Goal: Task Accomplishment & Management: Use online tool/utility

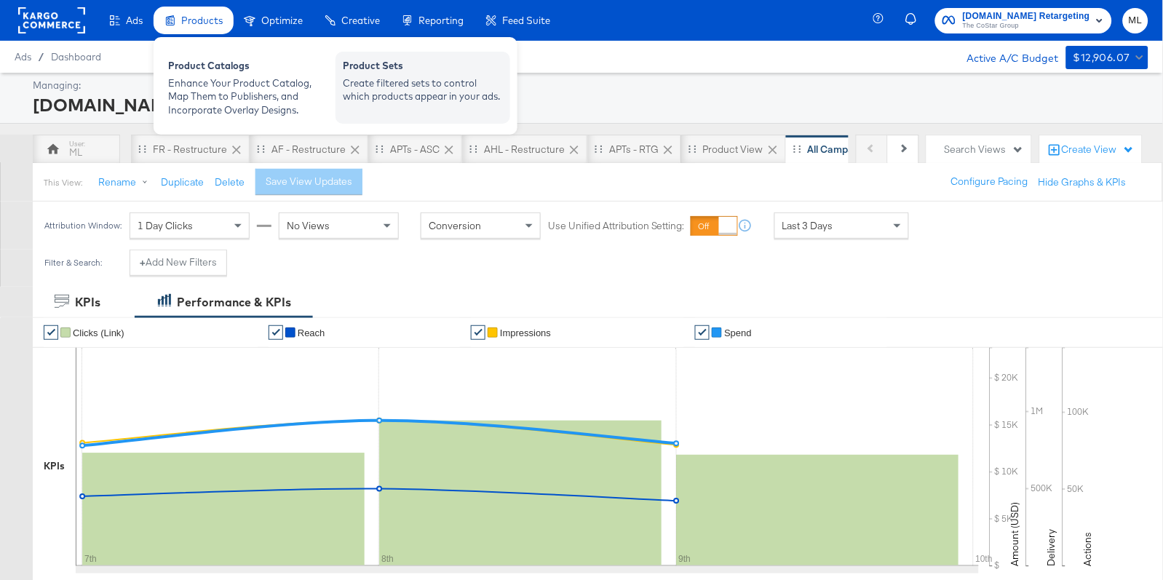
click at [386, 90] on div "Create filtered sets to control which products appear in your ads." at bounding box center [423, 89] width 160 height 27
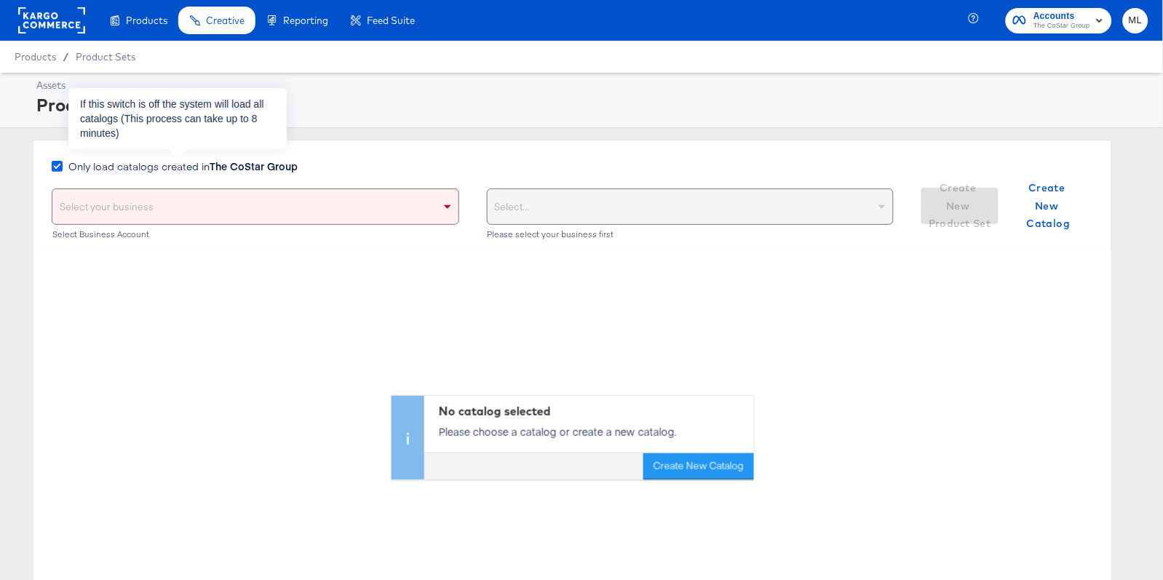
click at [57, 167] on icon at bounding box center [57, 166] width 11 height 11
click at [0, 0] on input "Only load catalogs created in The CoStar Group" at bounding box center [0, 0] width 0 height 0
click at [507, 152] on div "Only load catalogs created in The CoStar Group Select your business Select Busi…" at bounding box center [573, 194] width 1080 height 109
click at [420, 206] on div "Select your business" at bounding box center [255, 206] width 406 height 35
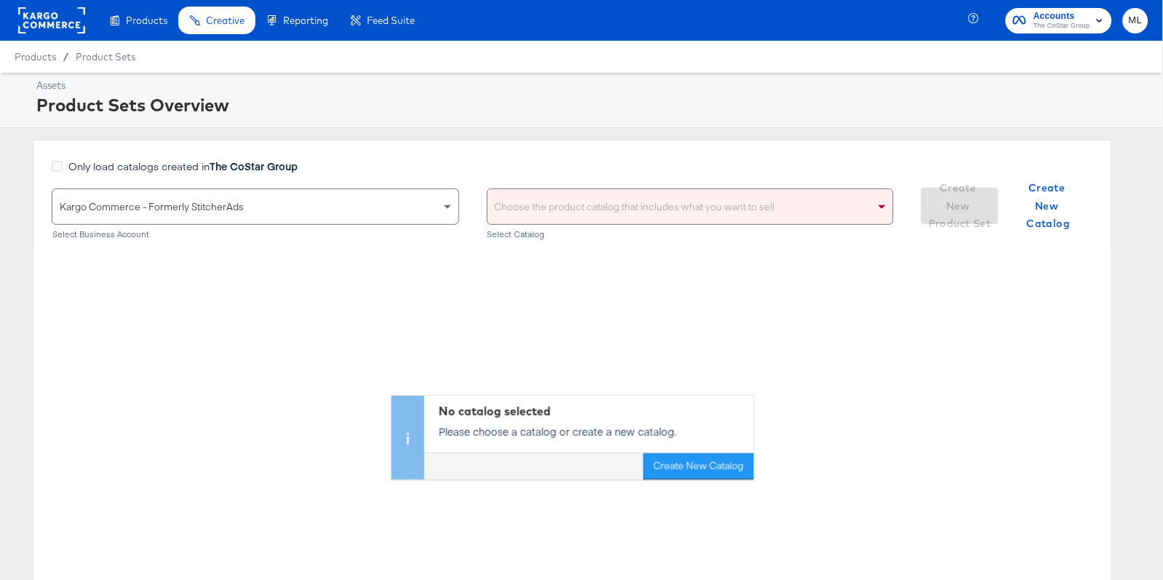
click at [548, 210] on div "Choose the product catalog that includes what you want to sell" at bounding box center [691, 206] width 406 height 35
click at [569, 159] on div "Only load catalogs created in The CoStar Group" at bounding box center [473, 174] width 842 height 30
click at [565, 198] on div "Choose the product catalog that includes what you want to sell" at bounding box center [691, 206] width 406 height 35
type input "t"
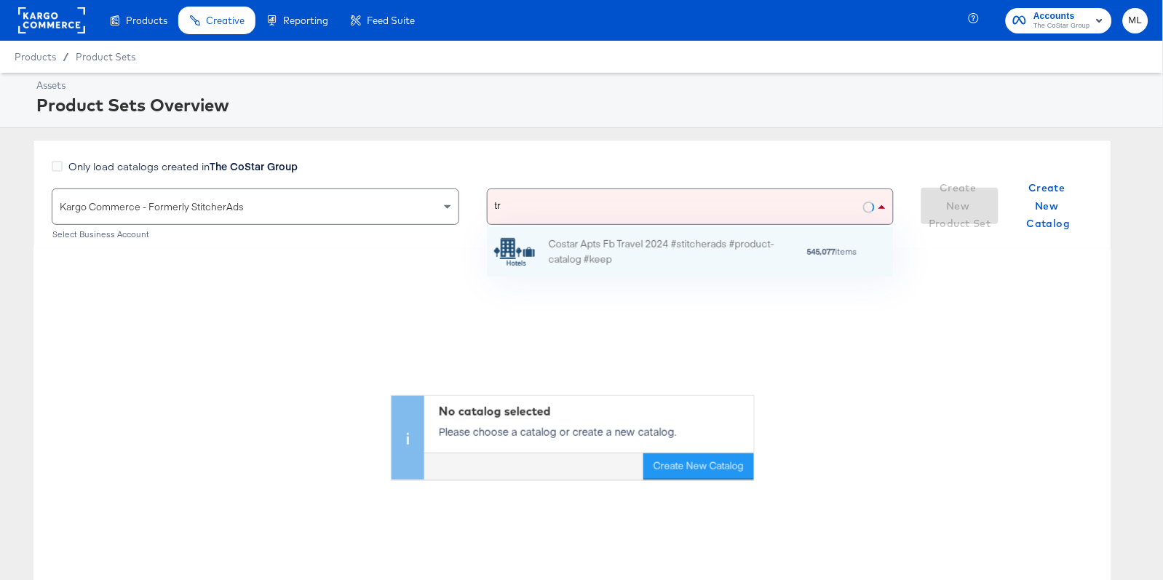
scroll to position [49, 408]
type input "tra"
click at [622, 253] on div "Costar Apts Fb Travel 2024 #stitcherads #product-catalog #keep" at bounding box center [676, 252] width 255 height 31
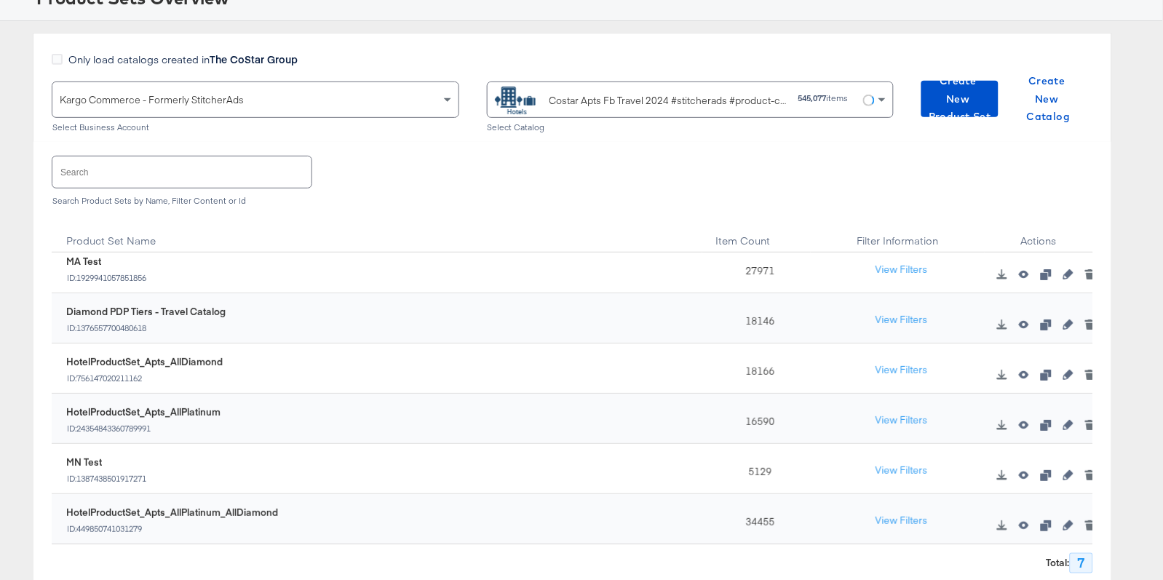
scroll to position [56, 0]
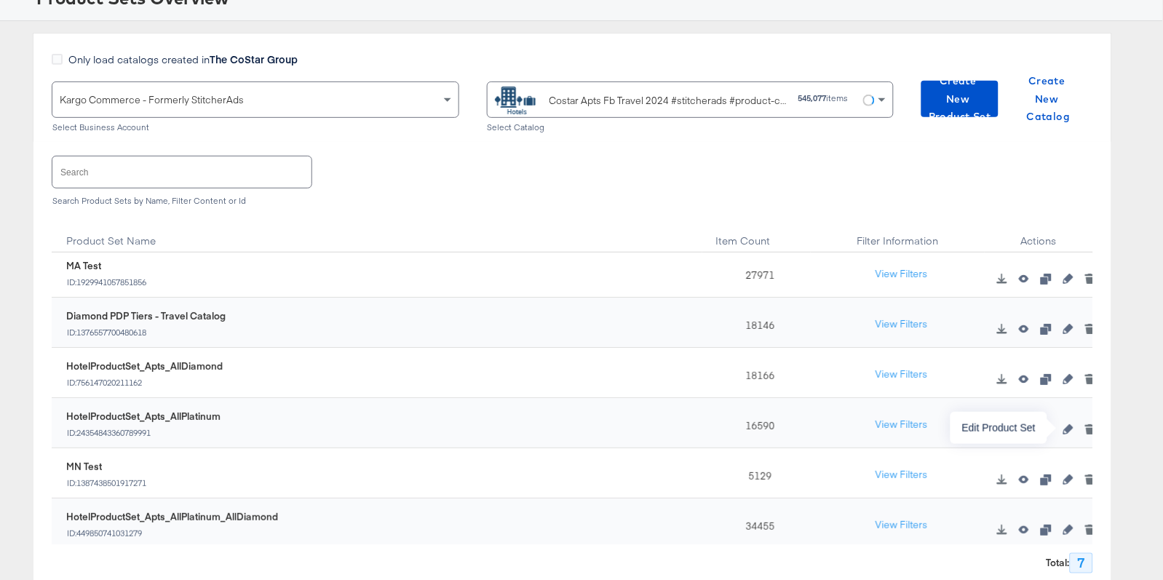
click at [1069, 430] on icon "button" at bounding box center [1068, 429] width 10 height 10
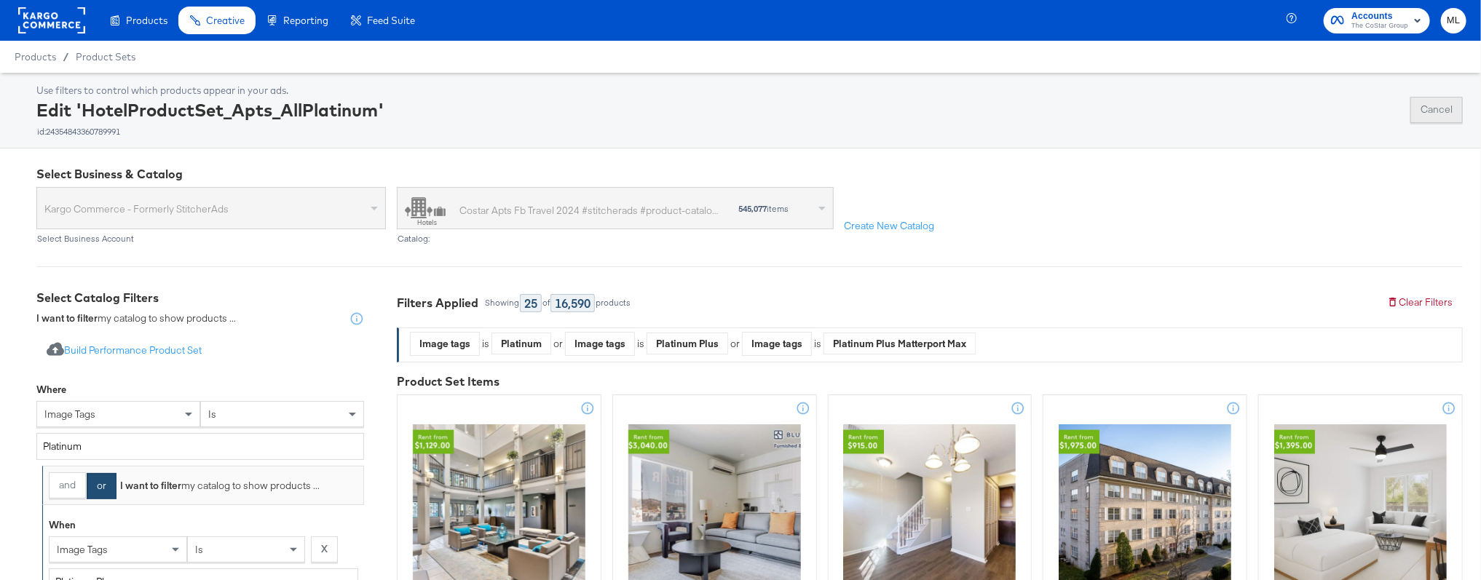
click at [1162, 113] on button "Cancel" at bounding box center [1436, 110] width 52 height 26
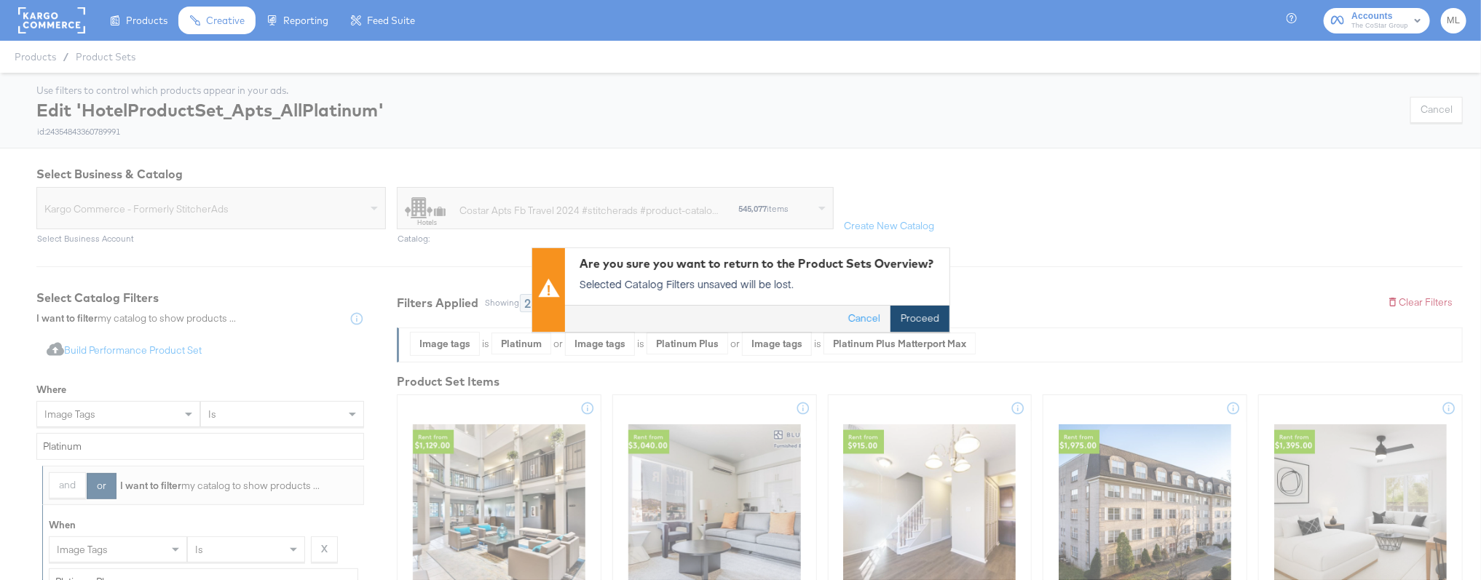
click at [933, 317] on button "Proceed" at bounding box center [919, 319] width 59 height 26
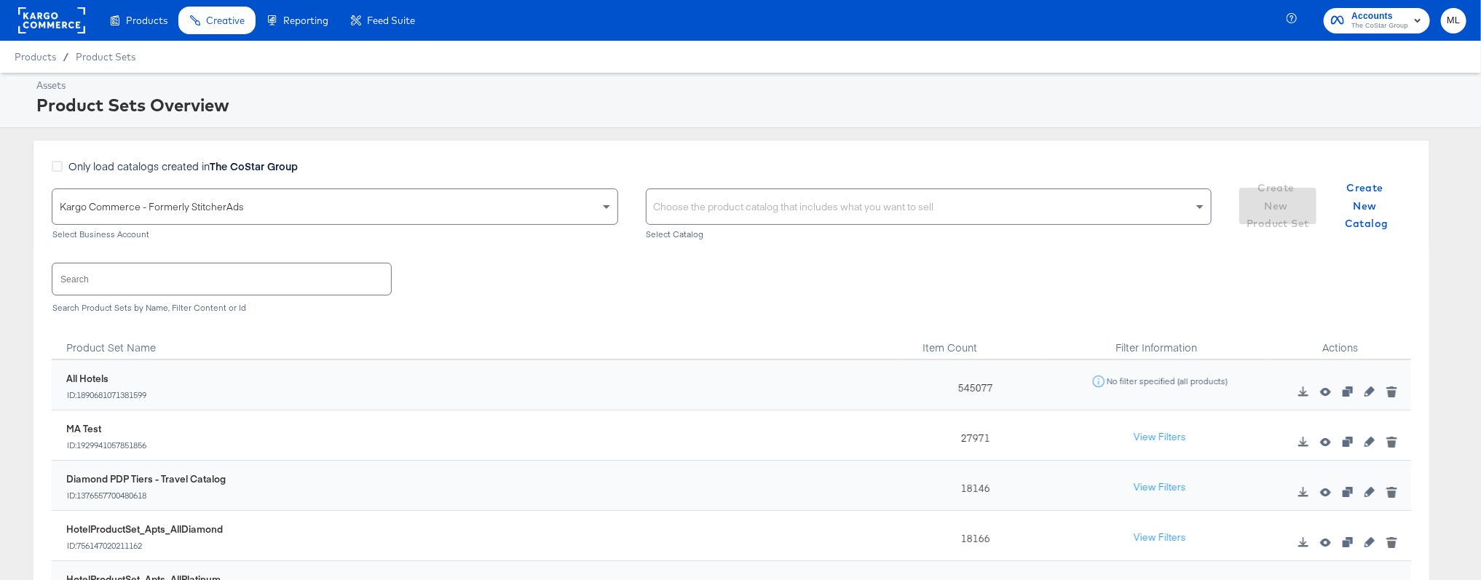
click at [733, 203] on div "Choose the product catalog that includes what you want to sell" at bounding box center [928, 206] width 565 height 35
type input "t"
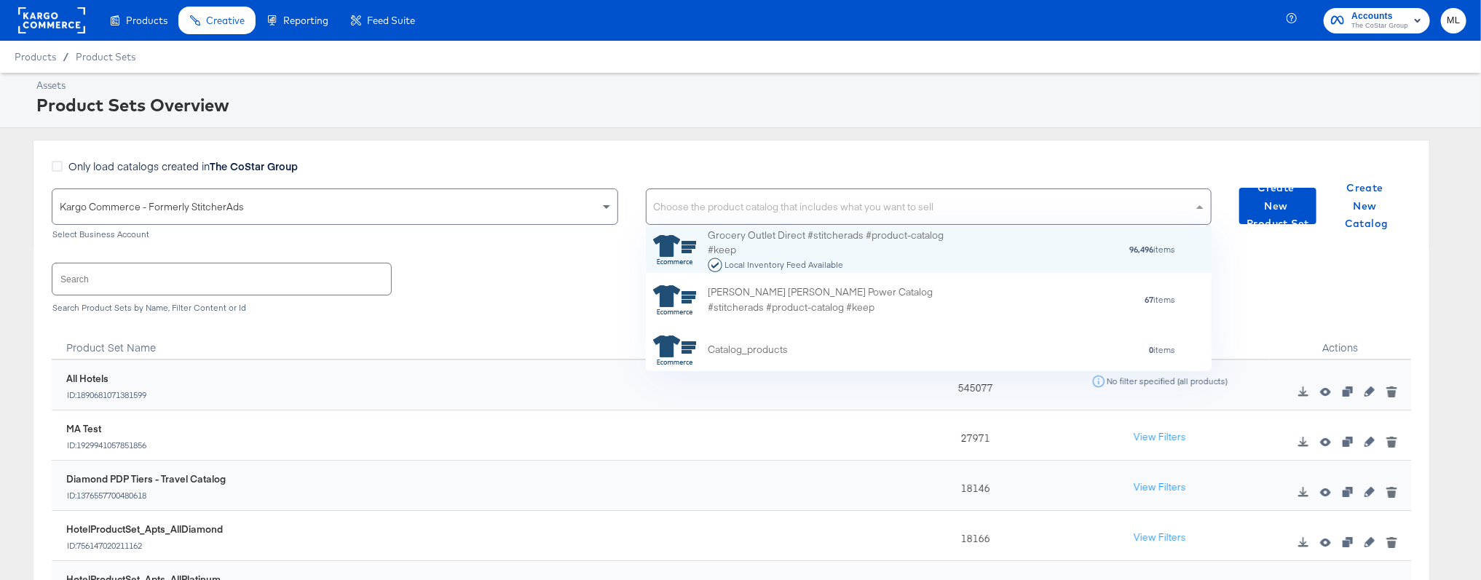
scroll to position [143, 566]
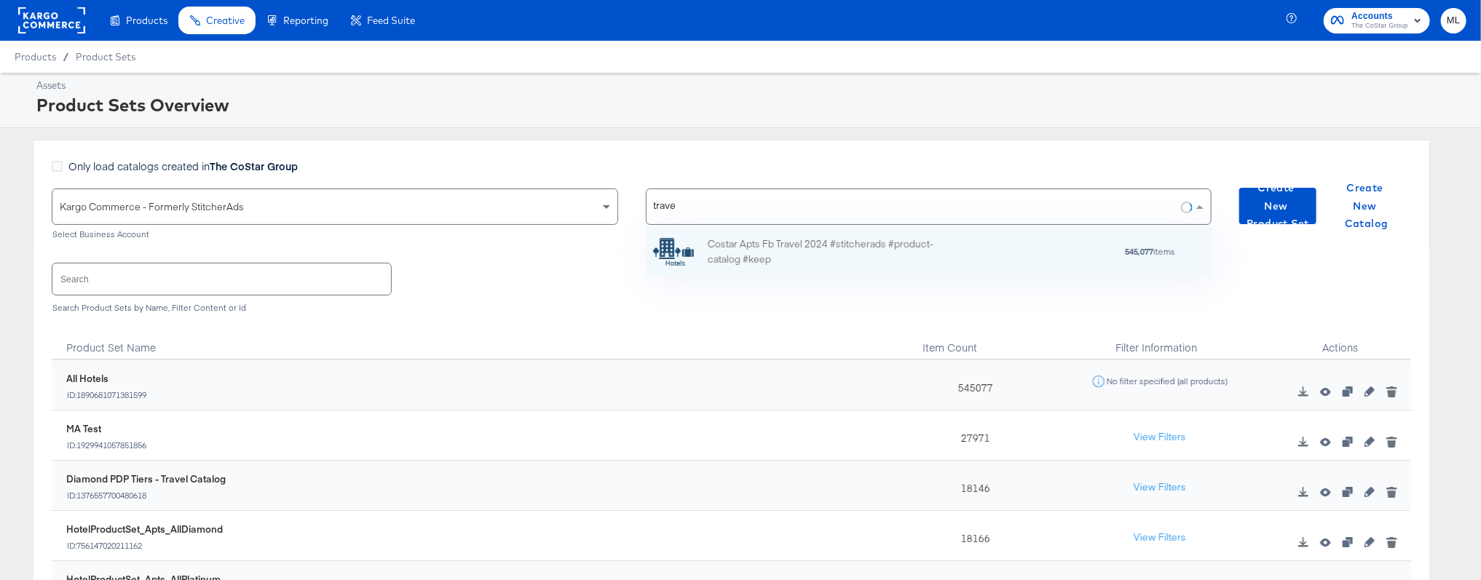
type input "trav"
click at [822, 245] on div "Costar Apts Fb Travel 2024 #stitcherads #product-catalog #keep" at bounding box center [835, 252] width 255 height 31
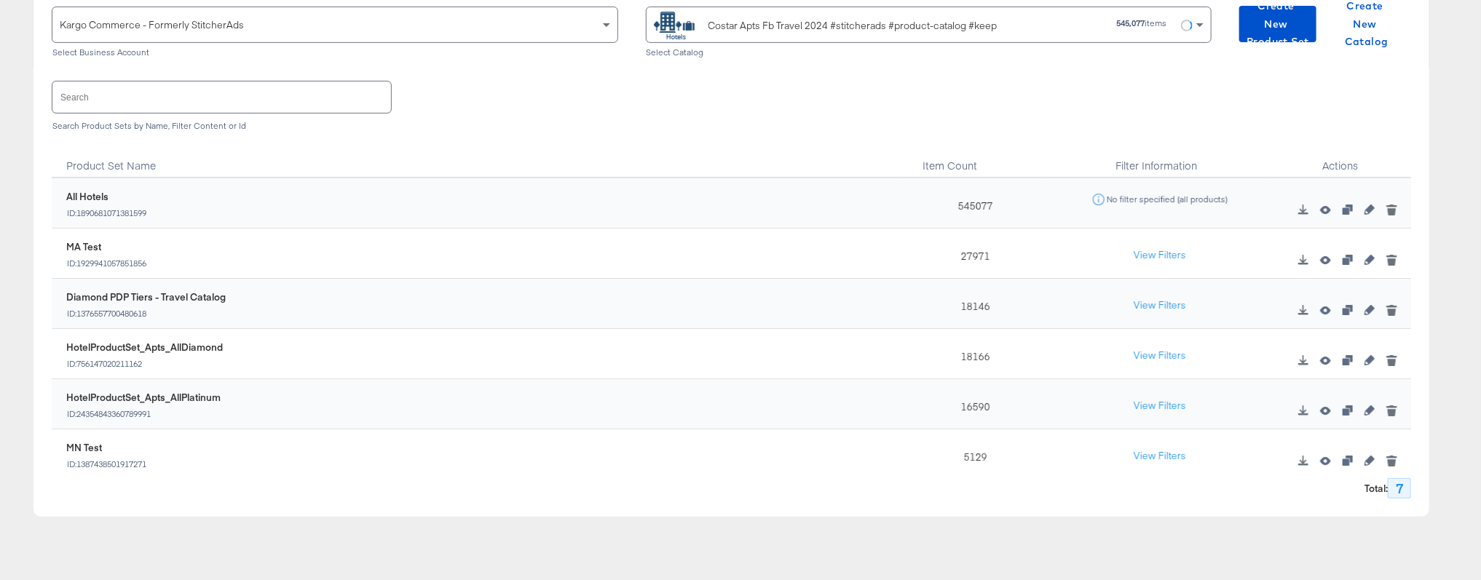
scroll to position [180, 0]
click at [1162, 362] on icon "button" at bounding box center [1369, 362] width 10 height 10
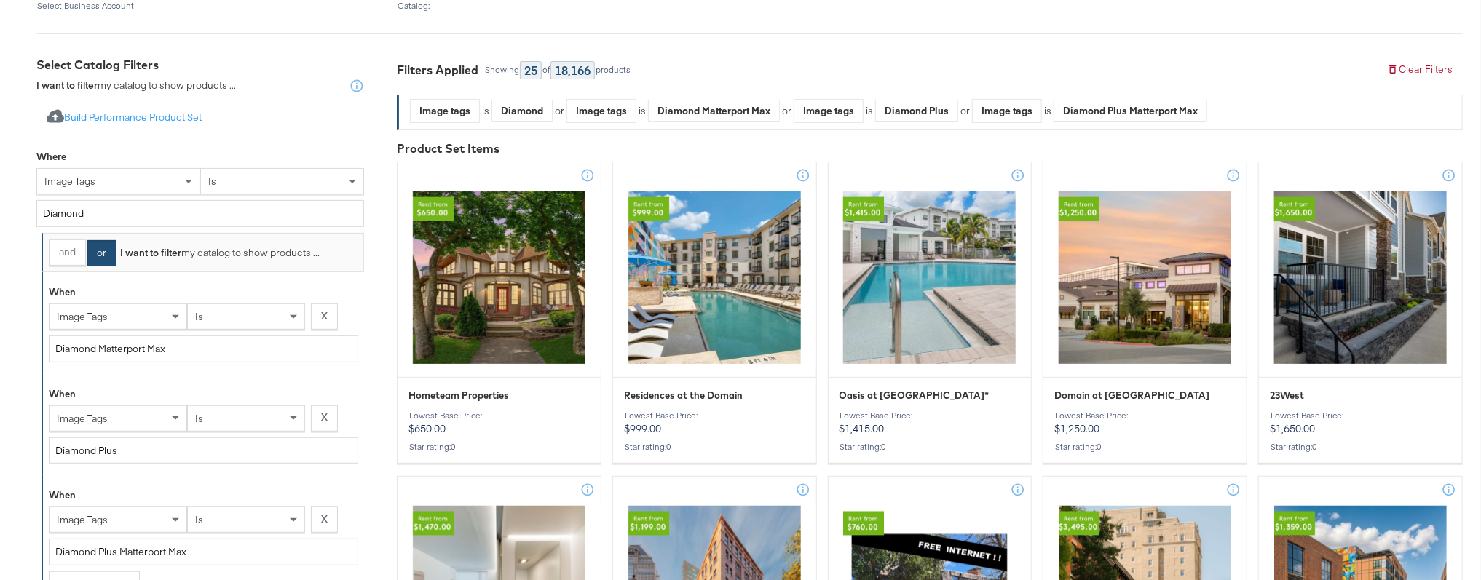
scroll to position [241, 0]
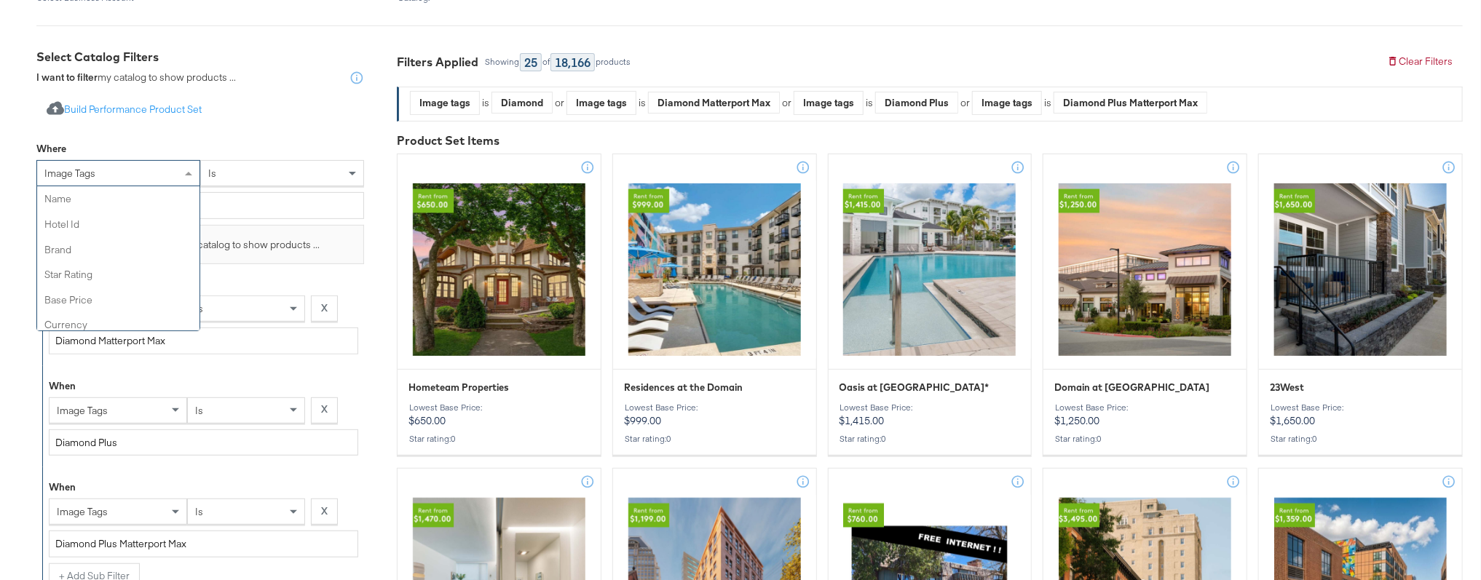
click at [187, 173] on span at bounding box center [188, 174] width 7 height 4
click at [239, 132] on div "Import product data from Google Analytics to generate product set Build Perform…" at bounding box center [200, 460] width 328 height 750
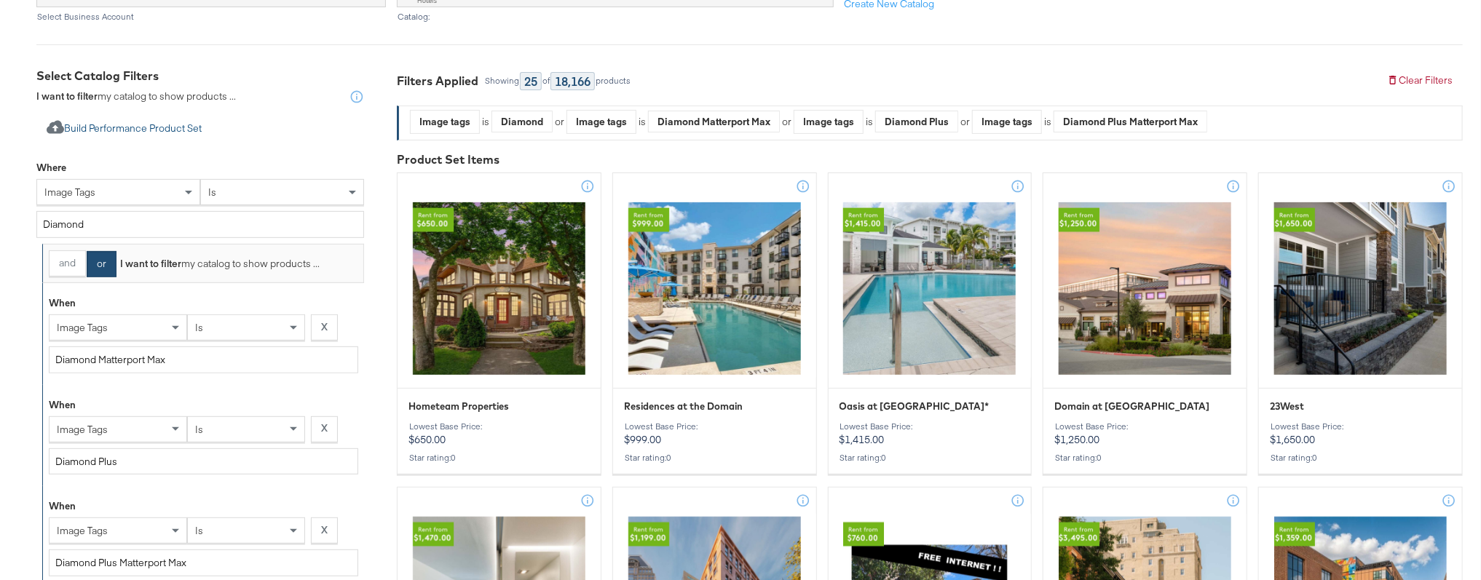
scroll to position [221, 0]
drag, startPoint x: 978, startPoint y: 122, endPoint x: 1037, endPoint y: 122, distance: 58.2
click at [1037, 122] on div "or Image tags is Diamond Plus Matterport Max" at bounding box center [1083, 123] width 247 height 24
click at [986, 122] on div "Image tags" at bounding box center [1007, 122] width 68 height 23
drag, startPoint x: 1061, startPoint y: 124, endPoint x: 1197, endPoint y: 125, distance: 136.1
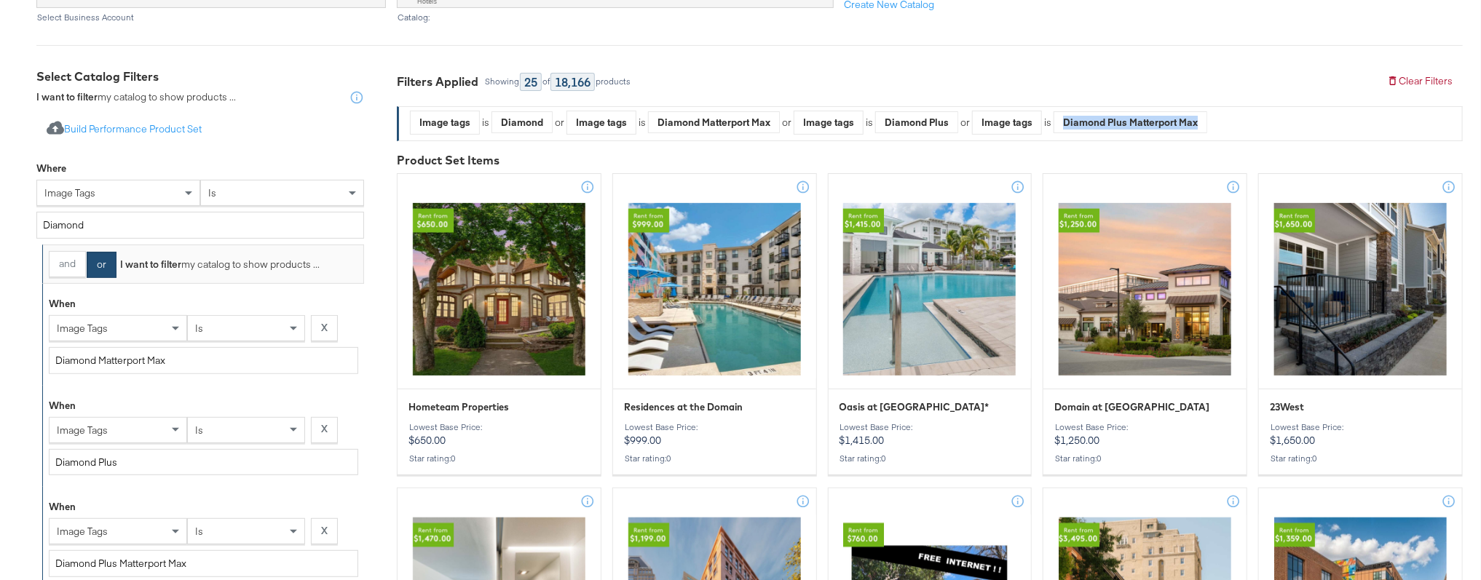
click at [1162, 125] on div "Diamond Plus Matterport Max" at bounding box center [1130, 122] width 152 height 22
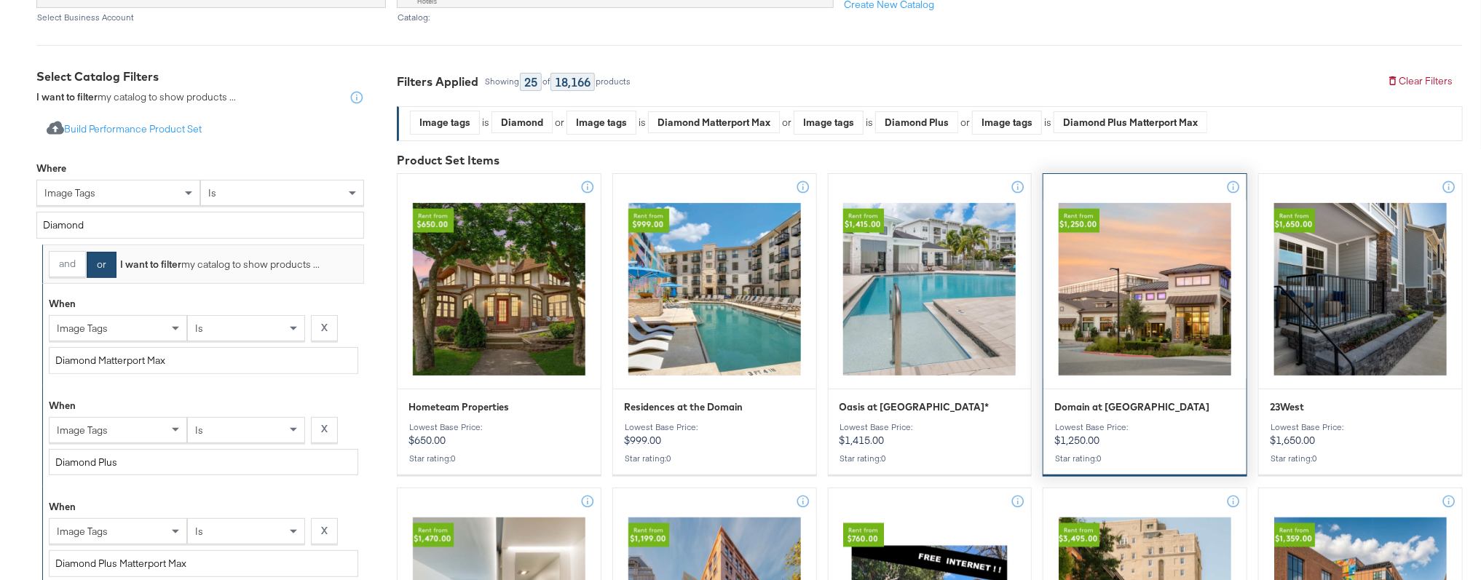
click at [1100, 247] on div at bounding box center [1144, 289] width 203 height 178
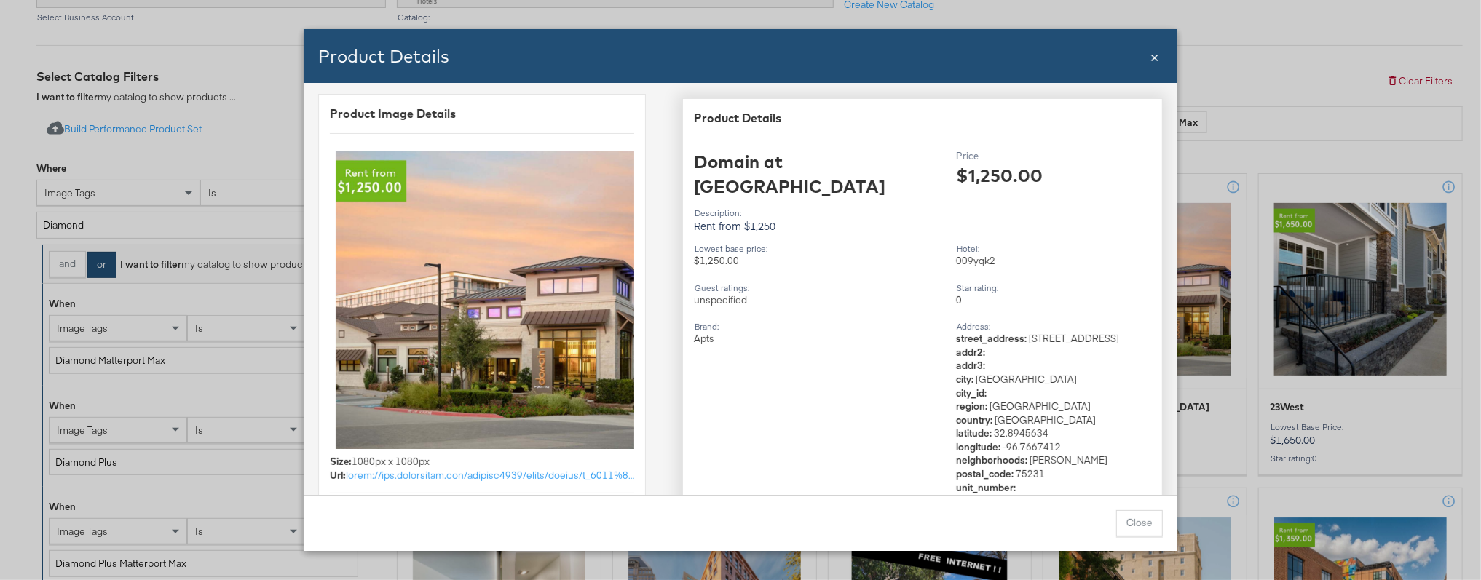
scroll to position [3, 0]
drag, startPoint x: 997, startPoint y: 244, endPoint x: 935, endPoint y: 246, distance: 62.6
click at [935, 246] on div "Lowest base price : $1,250.00 Hotel : 009yqk2 Guest ratings : unspecified Star …" at bounding box center [922, 385] width 457 height 293
click at [935, 254] on div "$1,250.00" at bounding box center [819, 261] width 251 height 14
drag, startPoint x: 954, startPoint y: 246, endPoint x: 1006, endPoint y: 258, distance: 53.7
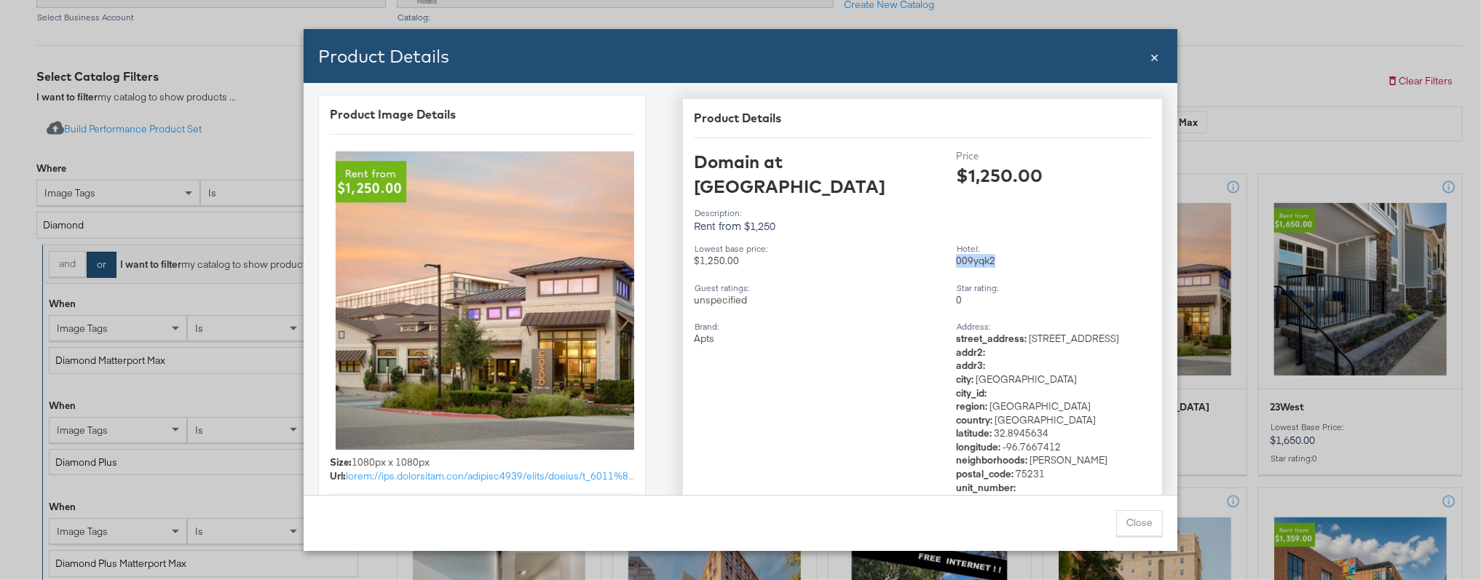
click at [1006, 258] on div "Lowest base price : $1,250.00 Hotel : 009yqk2 Guest ratings : unspecified Star …" at bounding box center [922, 385] width 457 height 293
copy div "009yqk2"
click at [1156, 56] on span "×" at bounding box center [1154, 56] width 9 height 20
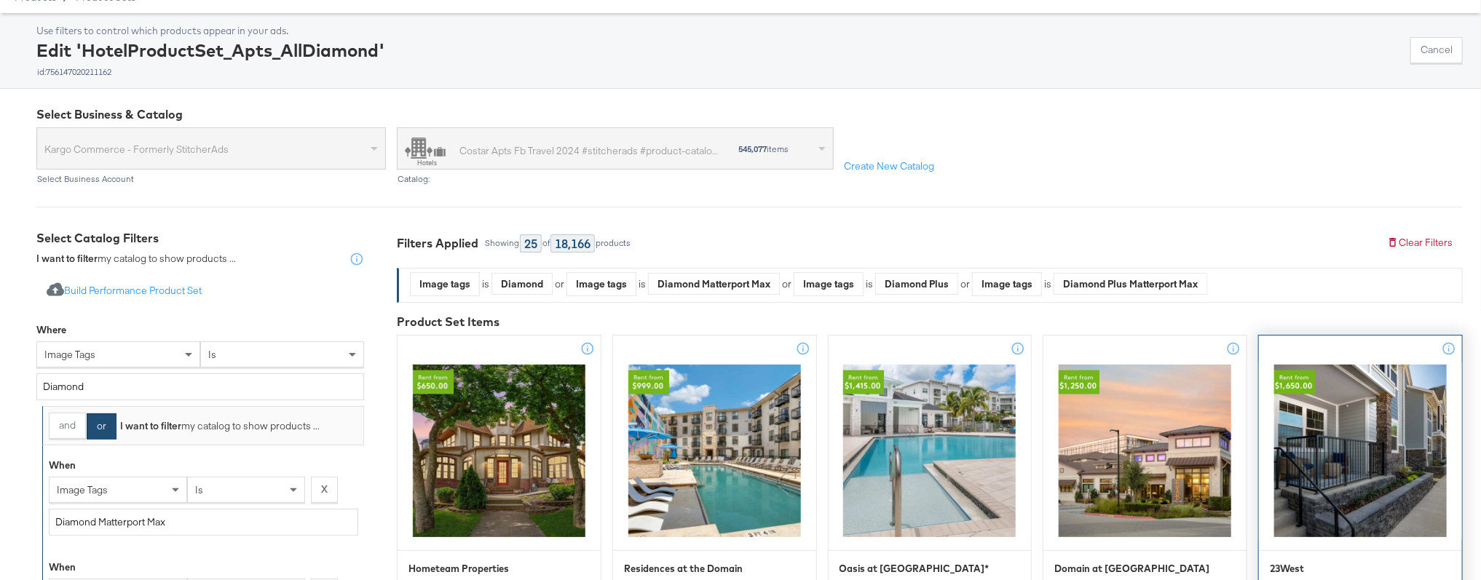
scroll to position [47, 0]
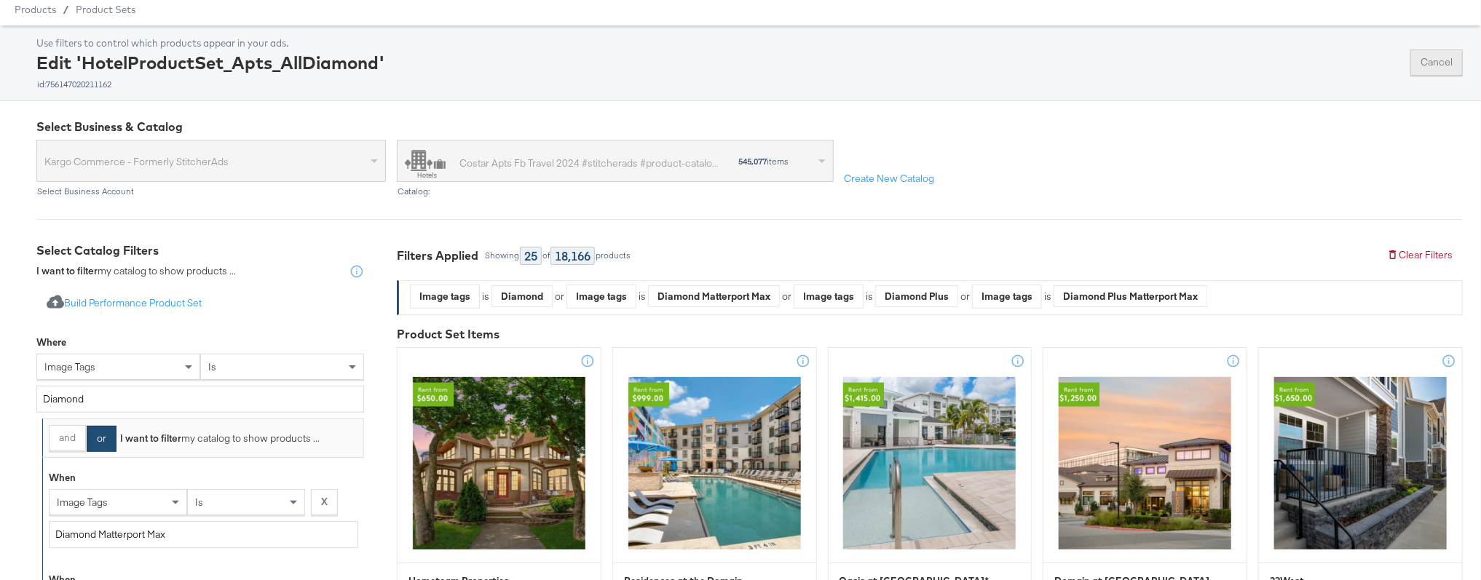
click at [1162, 59] on button "Cancel" at bounding box center [1436, 62] width 52 height 26
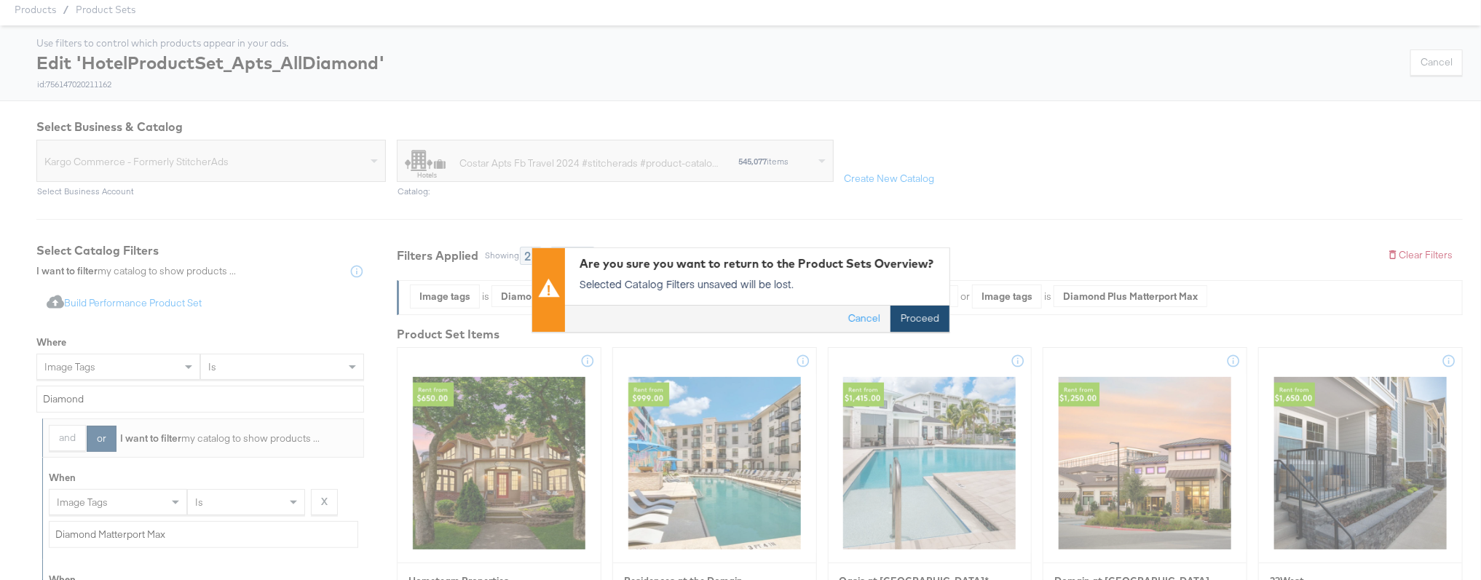
click at [921, 318] on button "Proceed" at bounding box center [919, 319] width 59 height 26
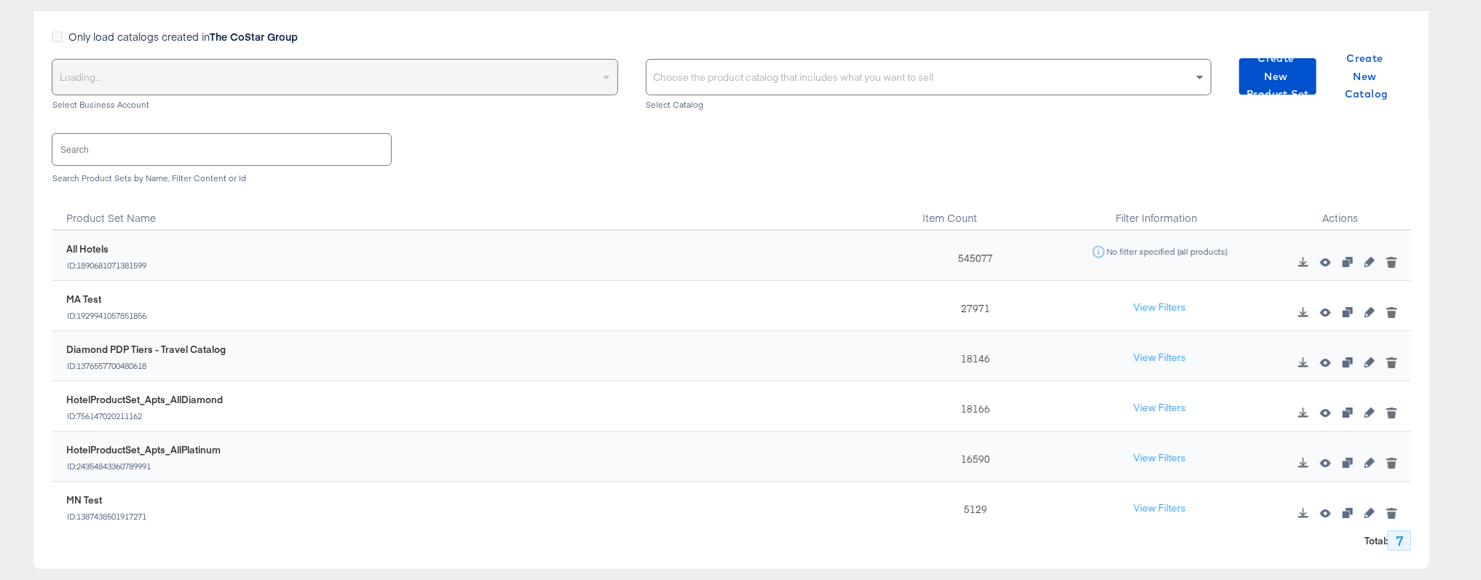
scroll to position [60, 0]
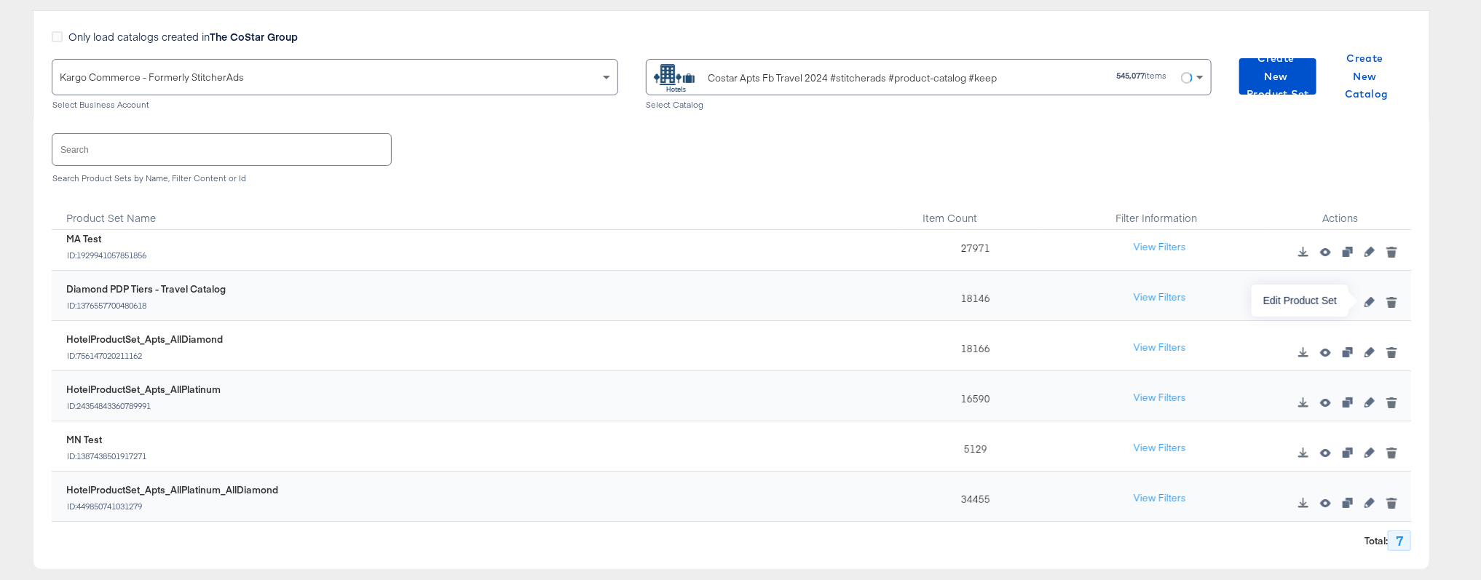
click at [1162, 303] on icon "button" at bounding box center [1369, 302] width 10 height 10
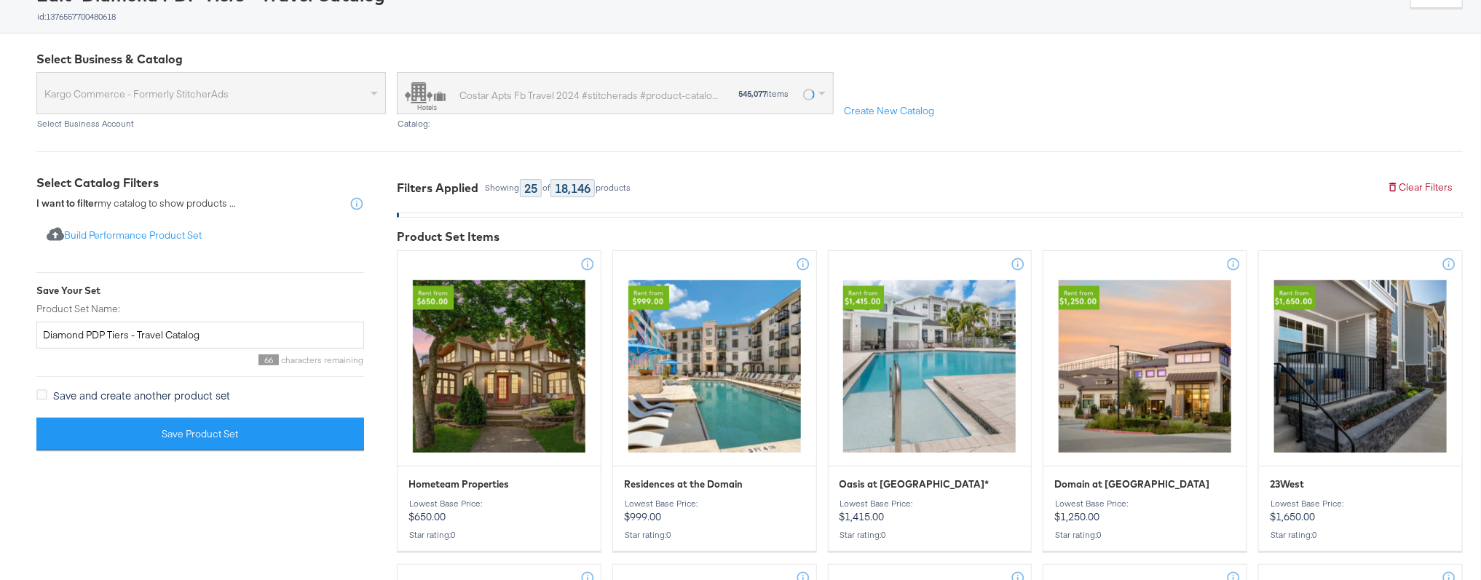
scroll to position [110, 0]
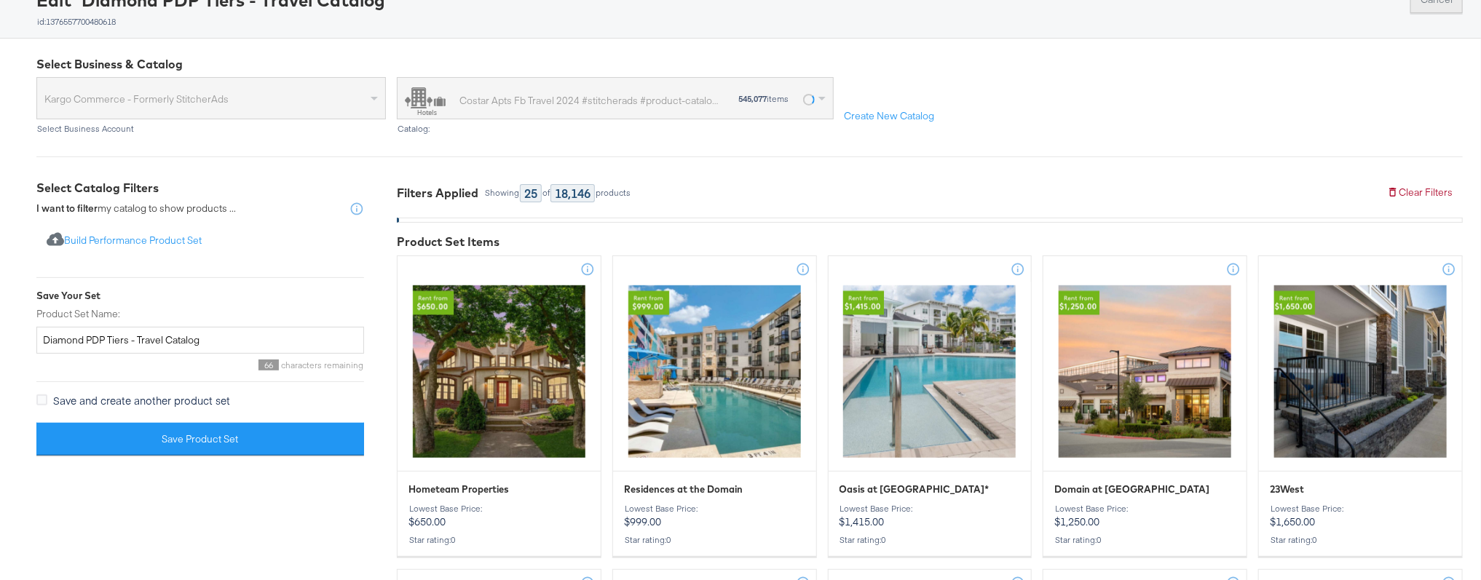
click at [1162, 4] on button "Cancel" at bounding box center [1436, 0] width 52 height 26
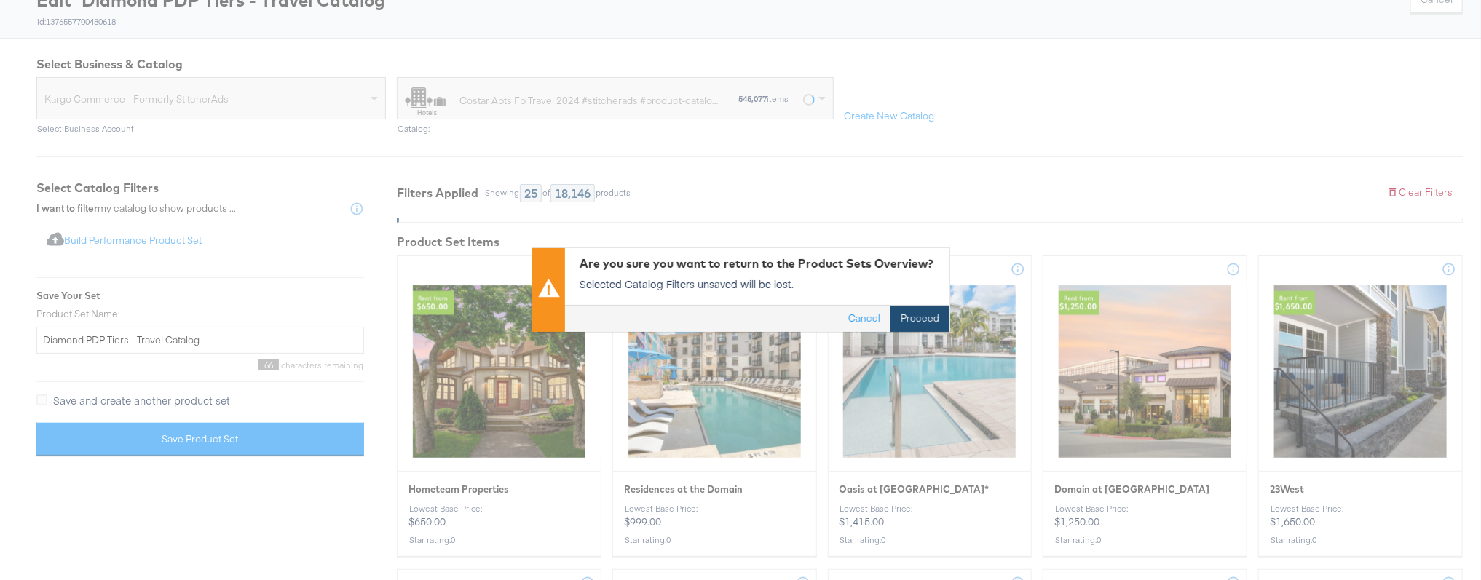
click at [905, 318] on button "Proceed" at bounding box center [919, 319] width 59 height 26
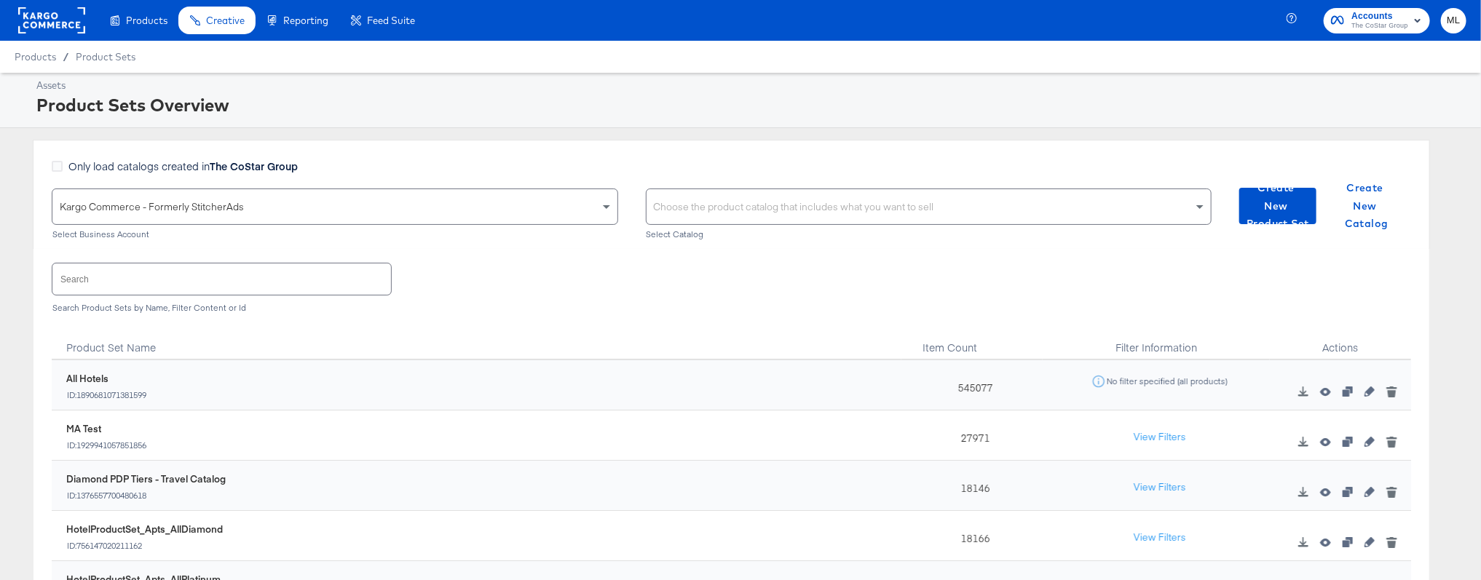
scroll to position [59, 0]
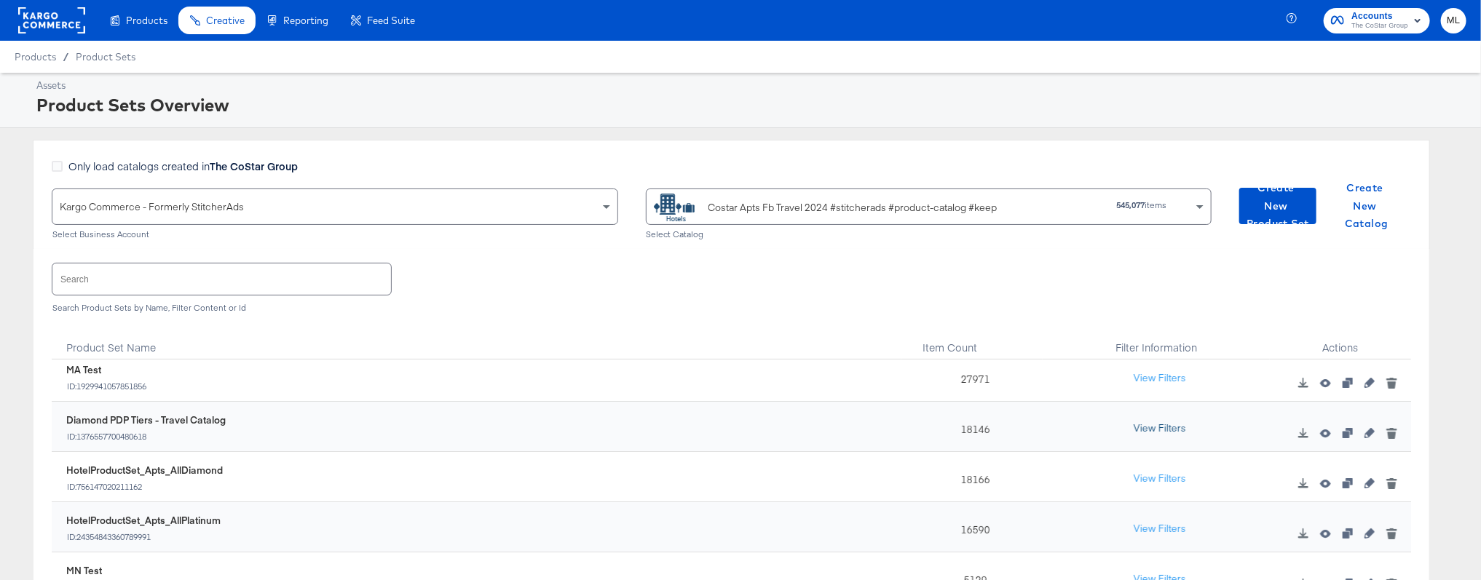
click at [1151, 425] on button "View Filters" at bounding box center [1159, 429] width 73 height 26
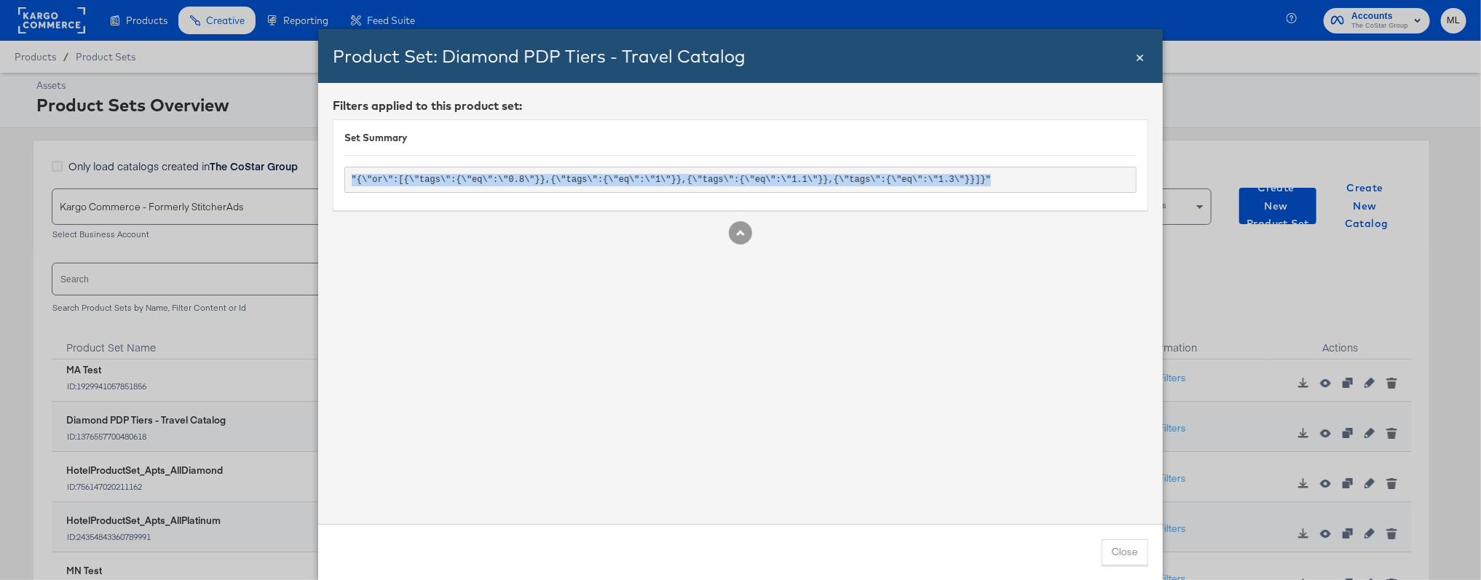
drag, startPoint x: 1008, startPoint y: 180, endPoint x: 352, endPoint y: 174, distance: 656.6
click at [352, 174] on pre ""{\"or\":[{\"tags\":{\"eq\":\"0.8\"}},{\"tags\":{\"eq\":\"1\"}},{\"tags\":{\"eq…" at bounding box center [740, 180] width 792 height 26
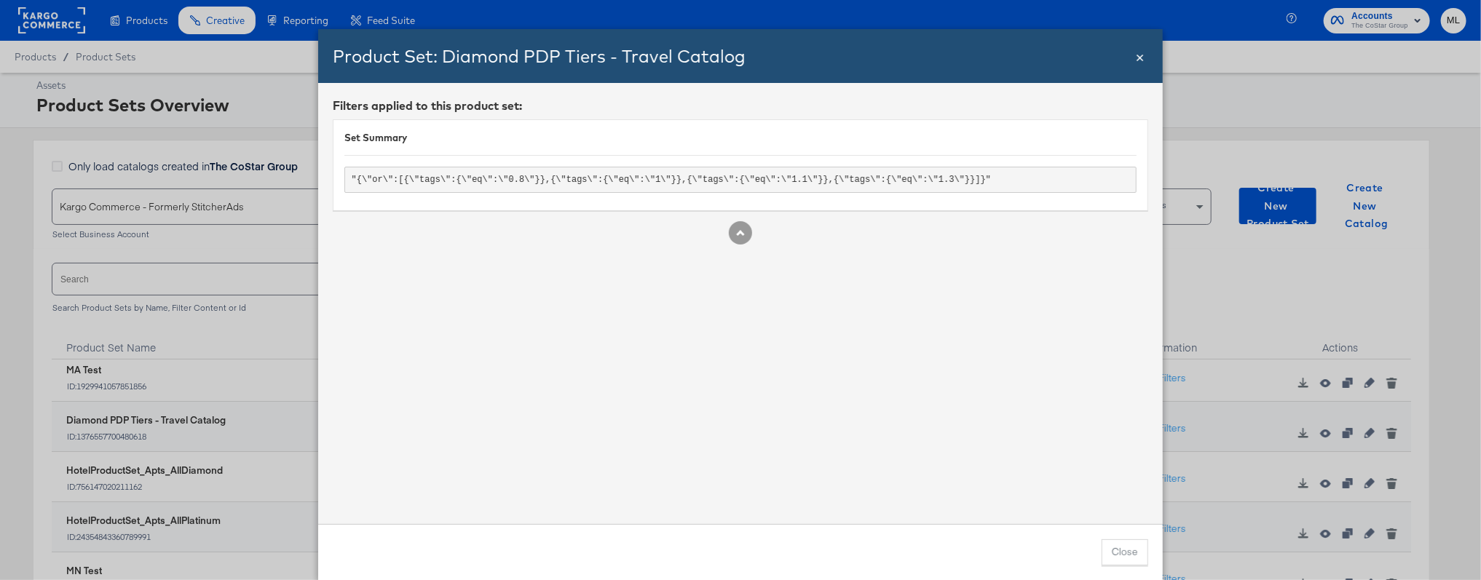
click at [523, 354] on div "Filters applied to this product set: Set Summary "{\"or\":[{\"tags\":{\"eq\":\"…" at bounding box center [740, 303] width 844 height 441
click at [1126, 556] on button "Close" at bounding box center [1124, 552] width 47 height 26
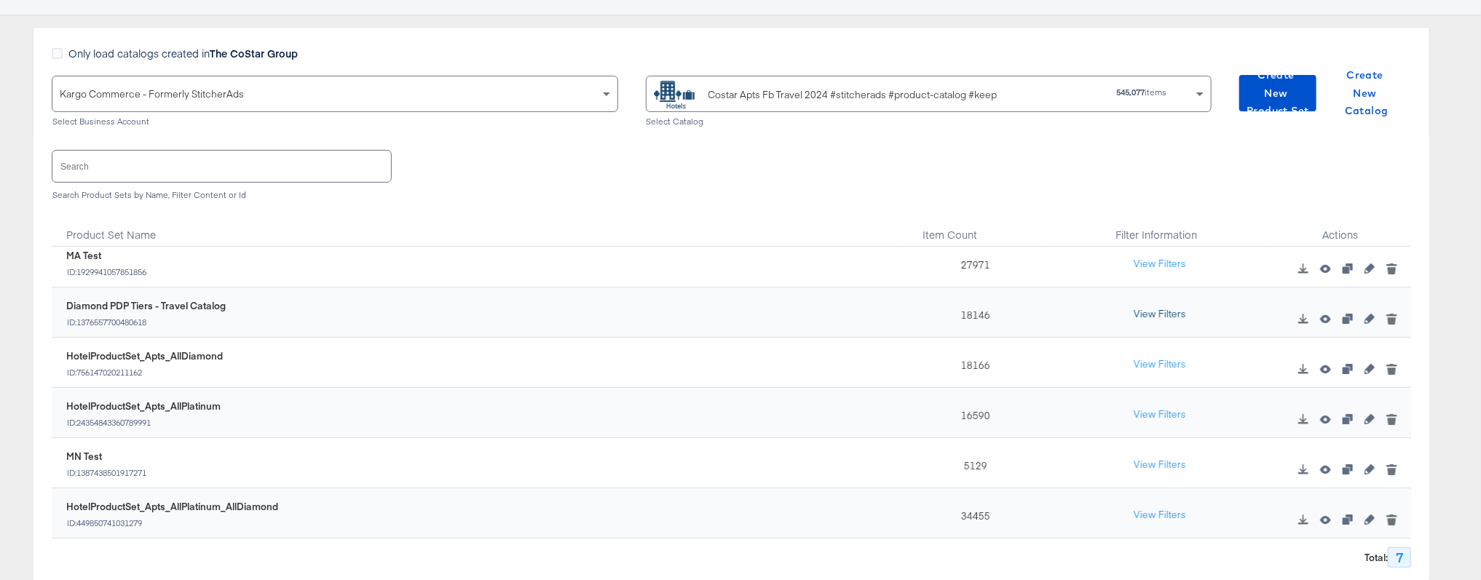
scroll to position [121, 0]
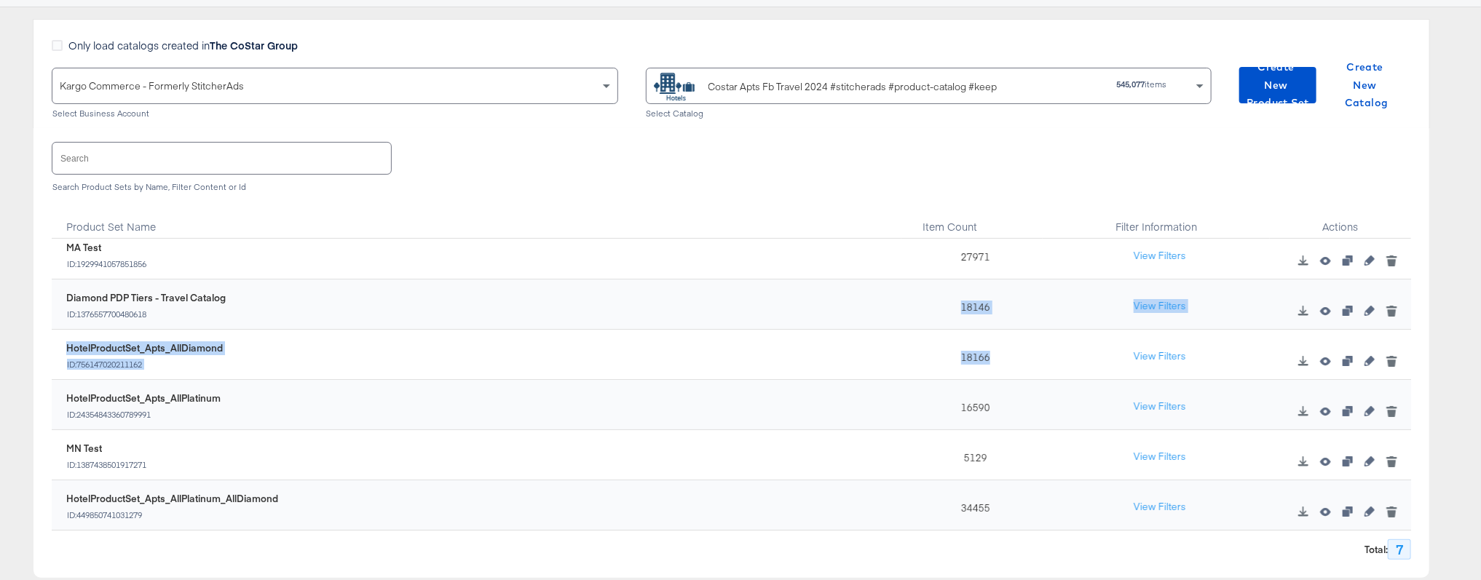
drag, startPoint x: 952, startPoint y: 289, endPoint x: 998, endPoint y: 365, distance: 88.5
click at [1001, 371] on div "1890681071381599 All Hotels ID: 1890681071381599 545077 No filter specified (al…" at bounding box center [731, 355] width 1359 height 352
click at [940, 305] on div "18146" at bounding box center [971, 305] width 141 height 50
click at [1162, 411] on icon "button" at bounding box center [1369, 411] width 10 height 10
